Goal: Task Accomplishment & Management: Manage account settings

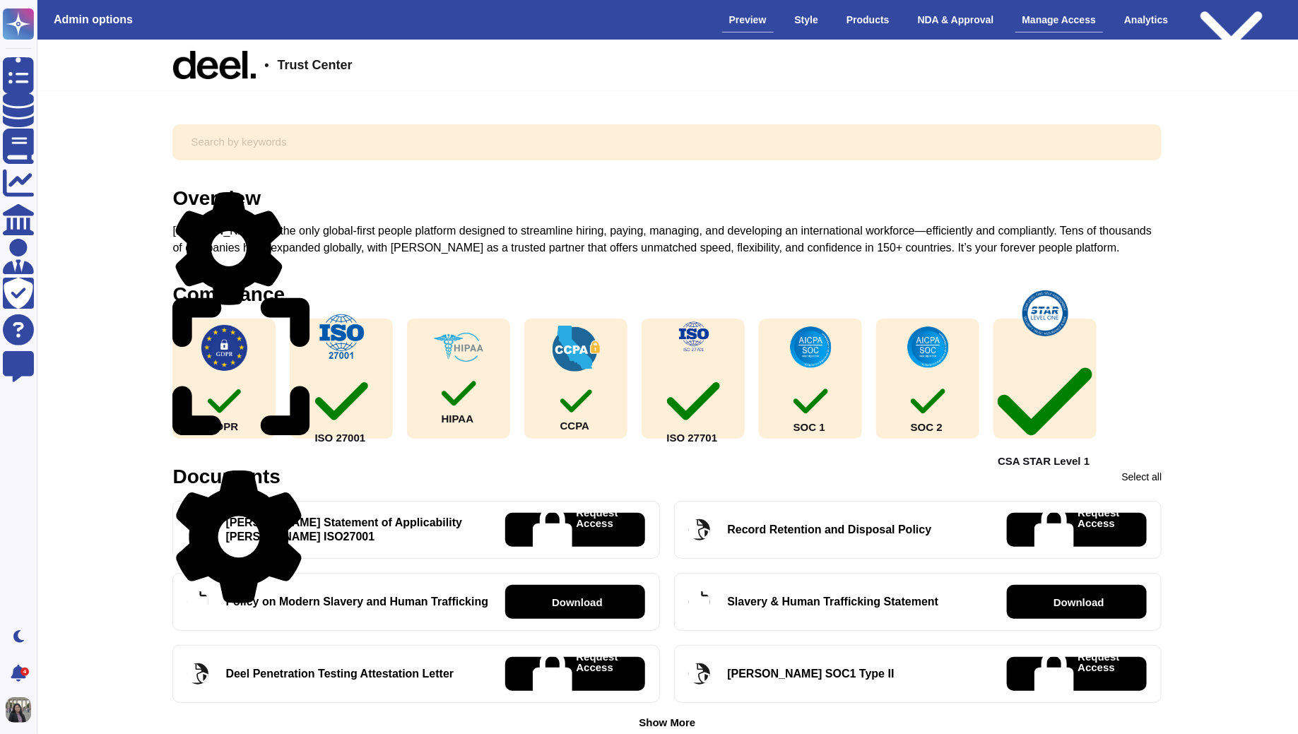
click at [1040, 28] on div "Manage Access" at bounding box center [1060, 20] width 88 height 25
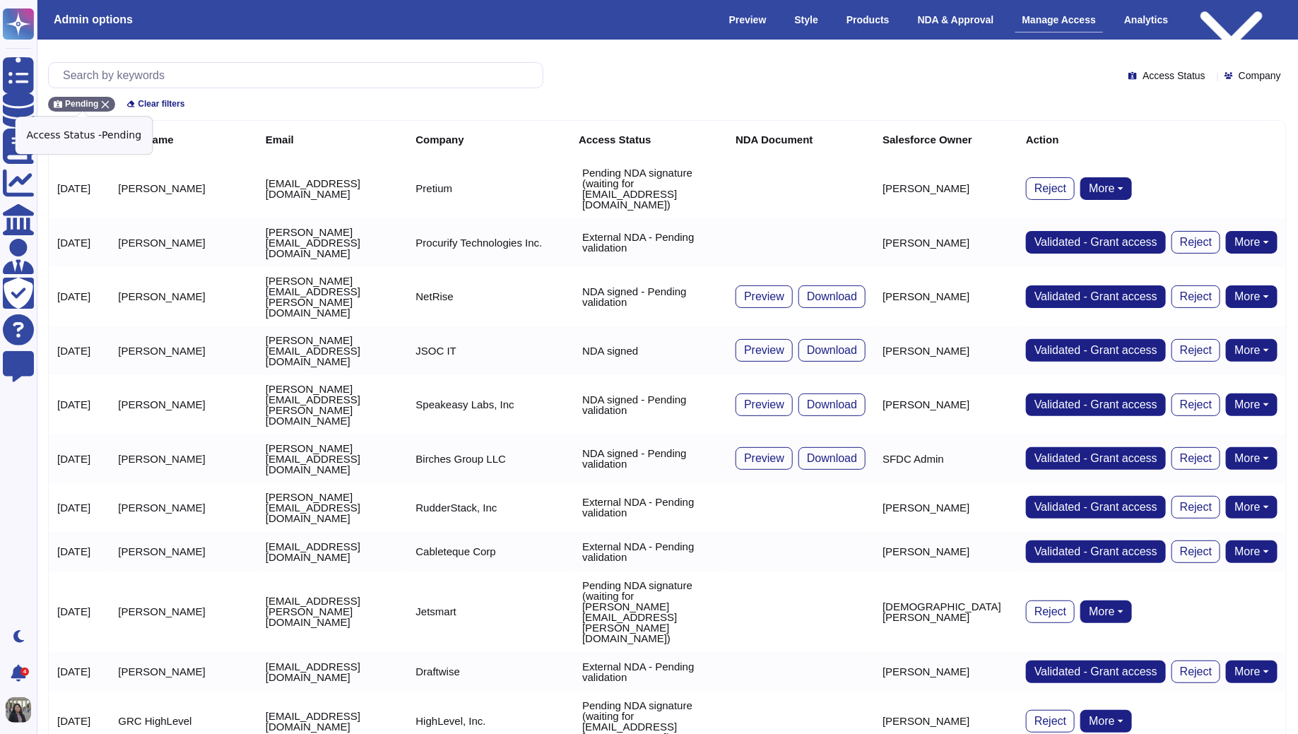
click at [102, 101] on icon at bounding box center [106, 105] width 8 height 8
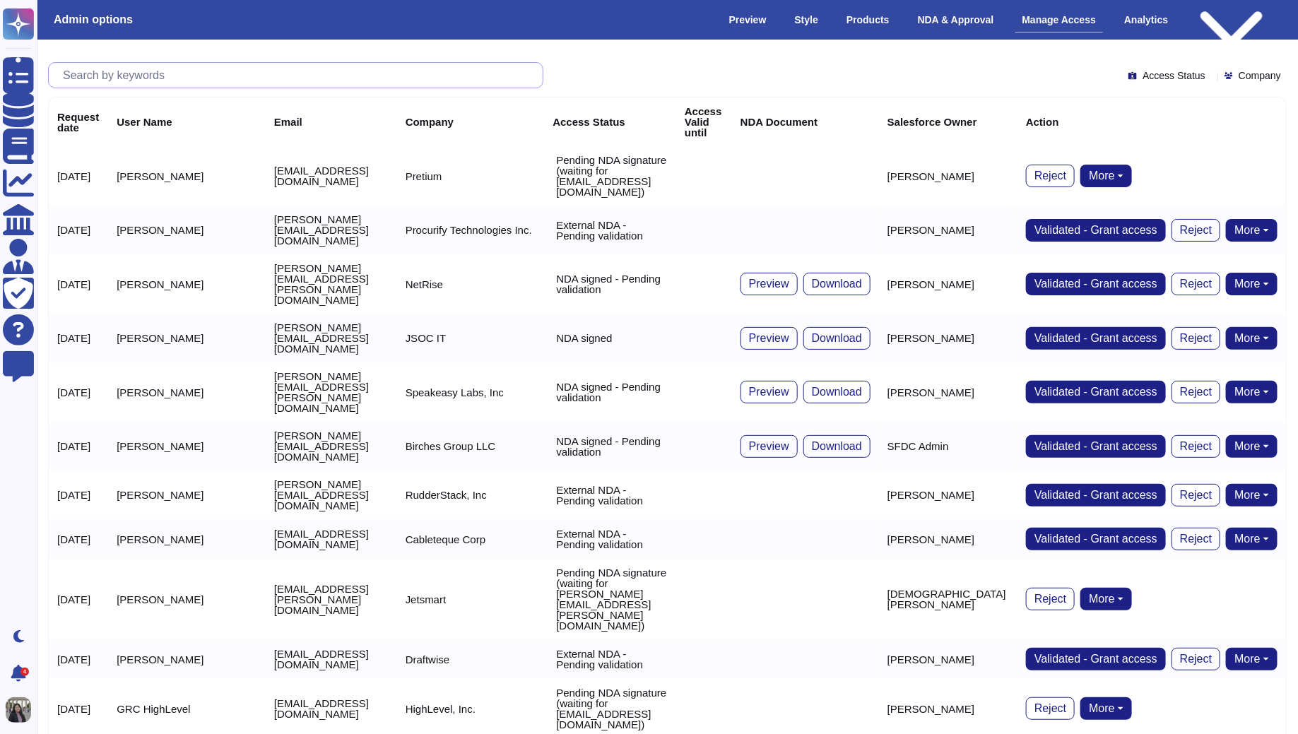
click at [119, 76] on input "text" at bounding box center [299, 75] width 487 height 25
paste input "[PERSON_NAME][EMAIL_ADDRESS][PERSON_NAME][DOMAIN_NAME]"
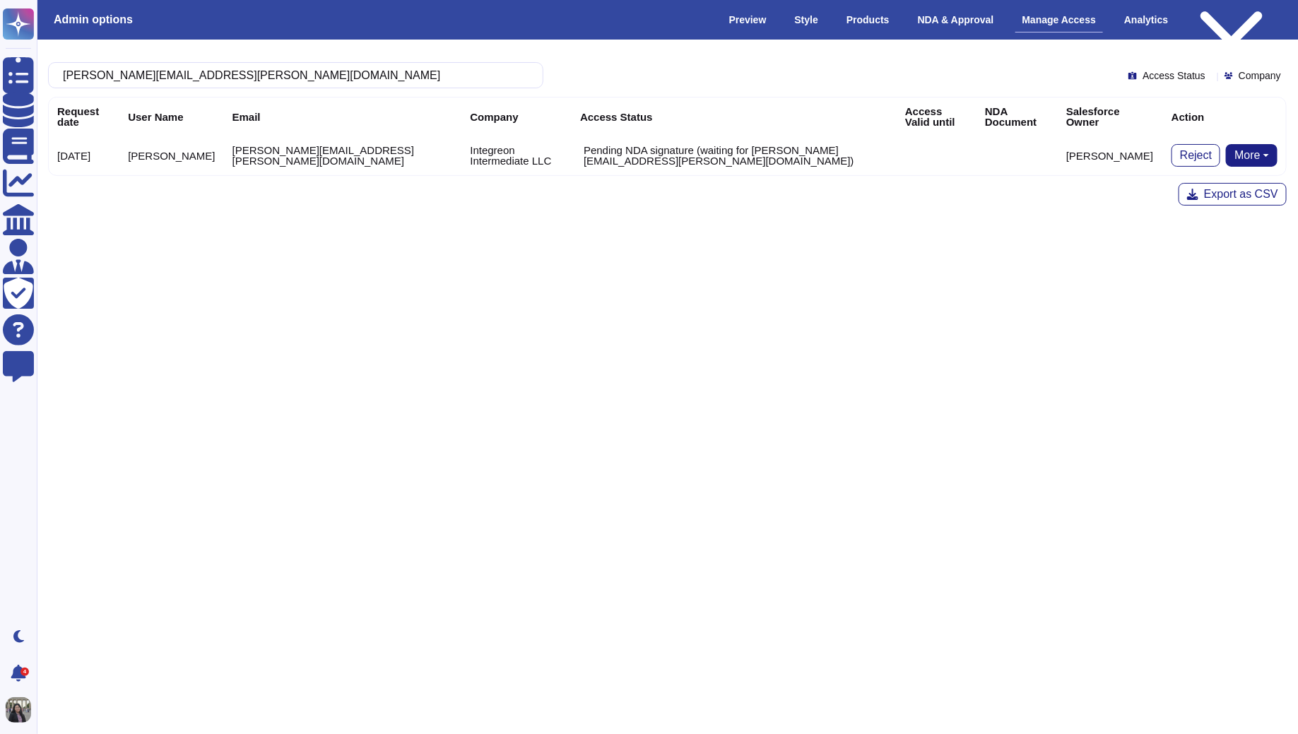
type input "[PERSON_NAME][EMAIL_ADDRESS][PERSON_NAME][DOMAIN_NAME]"
click at [1245, 153] on button "More" at bounding box center [1252, 155] width 52 height 23
click at [1250, 194] on link "Re-Send NDA" at bounding box center [1199, 200] width 156 height 17
